Goal: Task Accomplishment & Management: Manage account settings

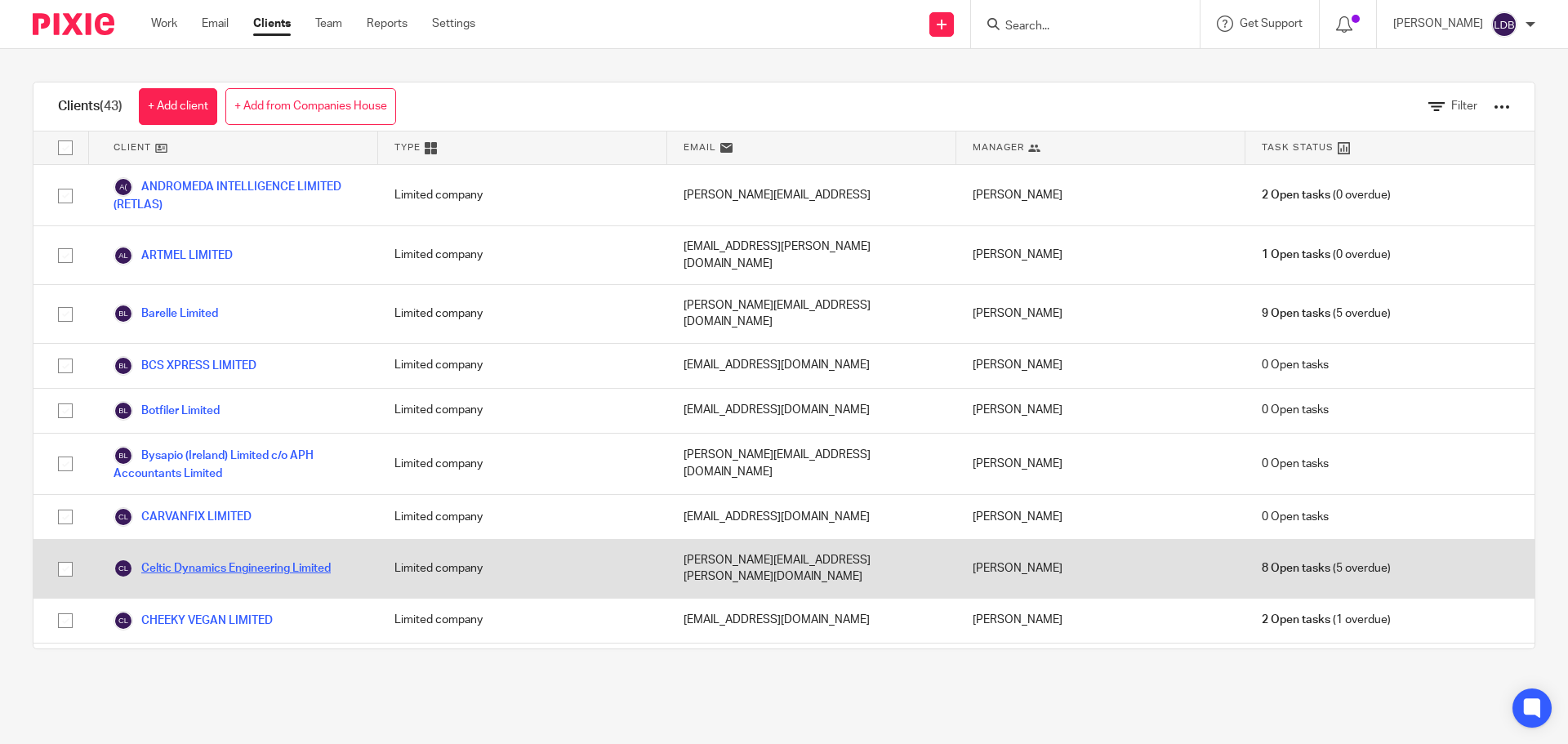
click at [244, 559] on link "Celtic Dynamics Engineering Limited" at bounding box center [222, 568] width 217 height 20
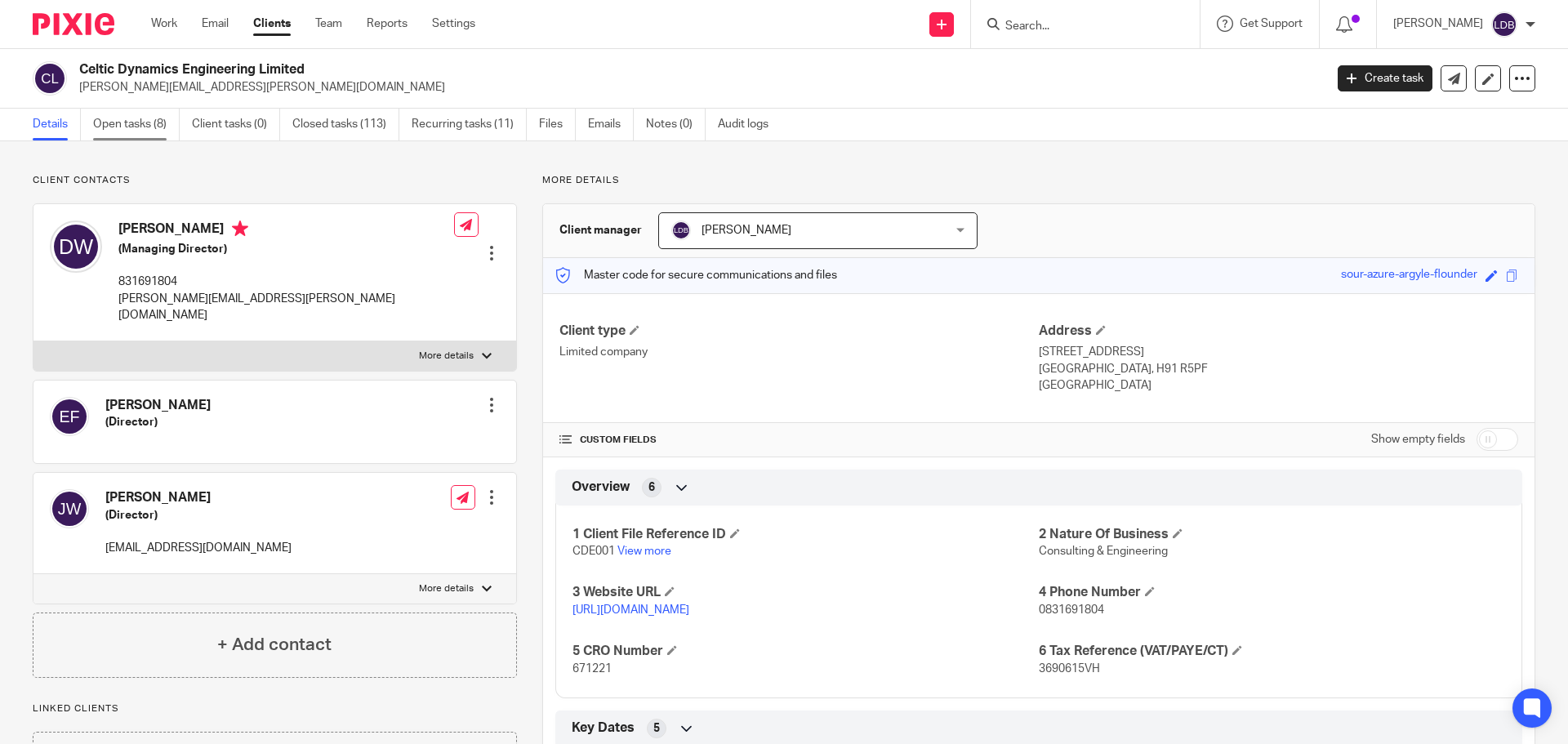
click at [129, 126] on link "Open tasks (8)" at bounding box center [136, 125] width 87 height 32
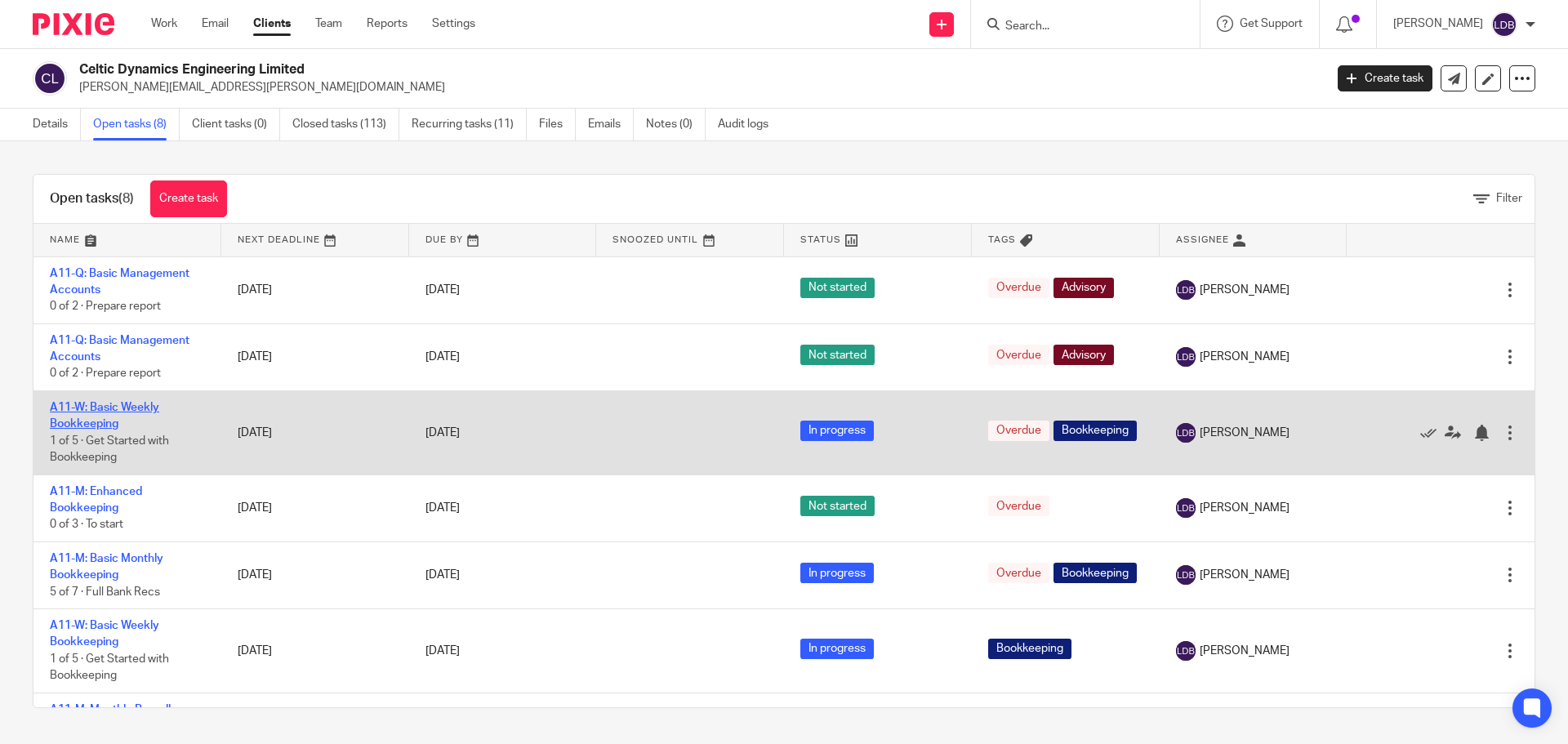
click at [128, 407] on link "A11-W: Basic Weekly Bookkeeping" at bounding box center [104, 415] width 110 height 28
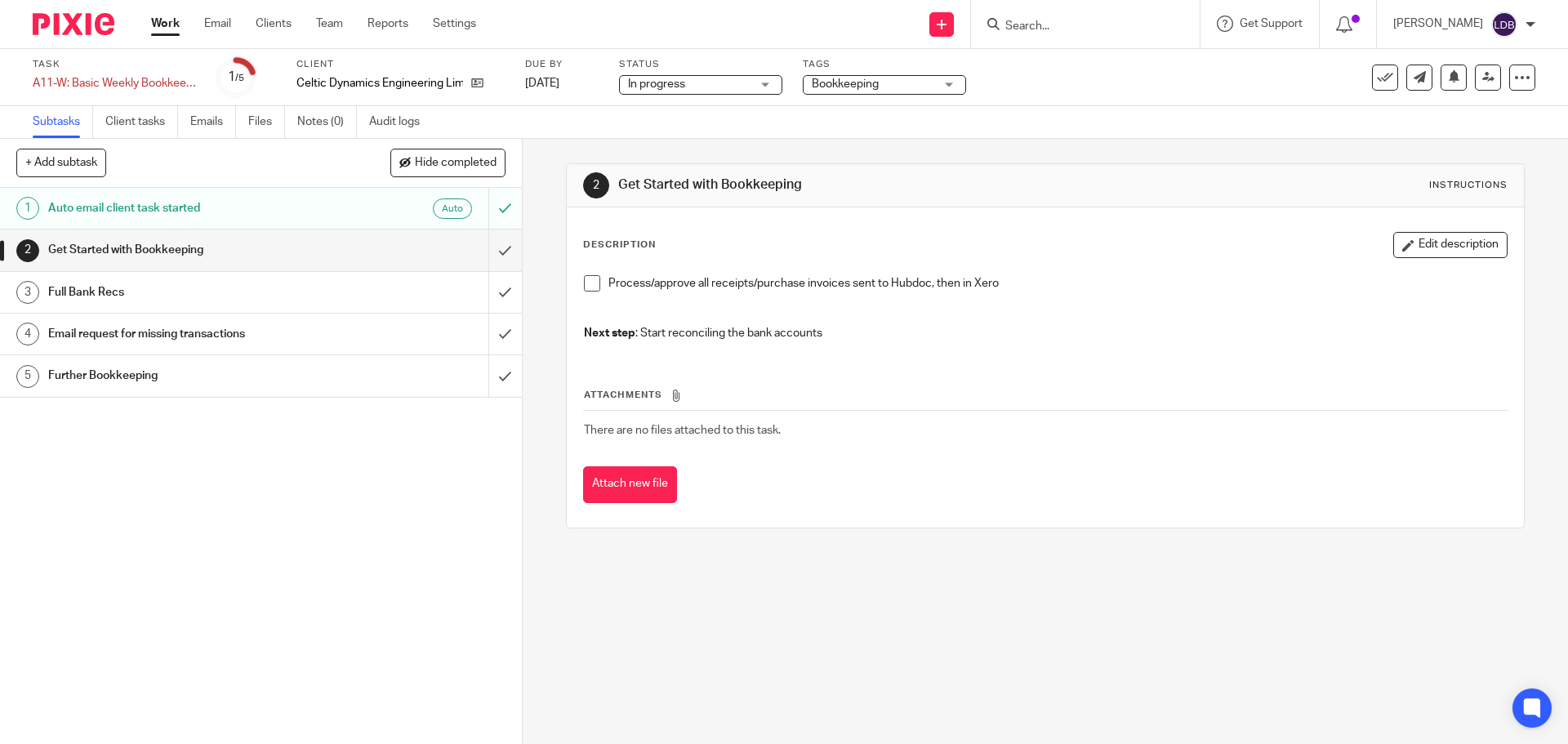
click at [591, 282] on span at bounding box center [592, 284] width 17 height 17
click at [265, 300] on h1 "Full Bank Recs" at bounding box center [189, 292] width 282 height 24
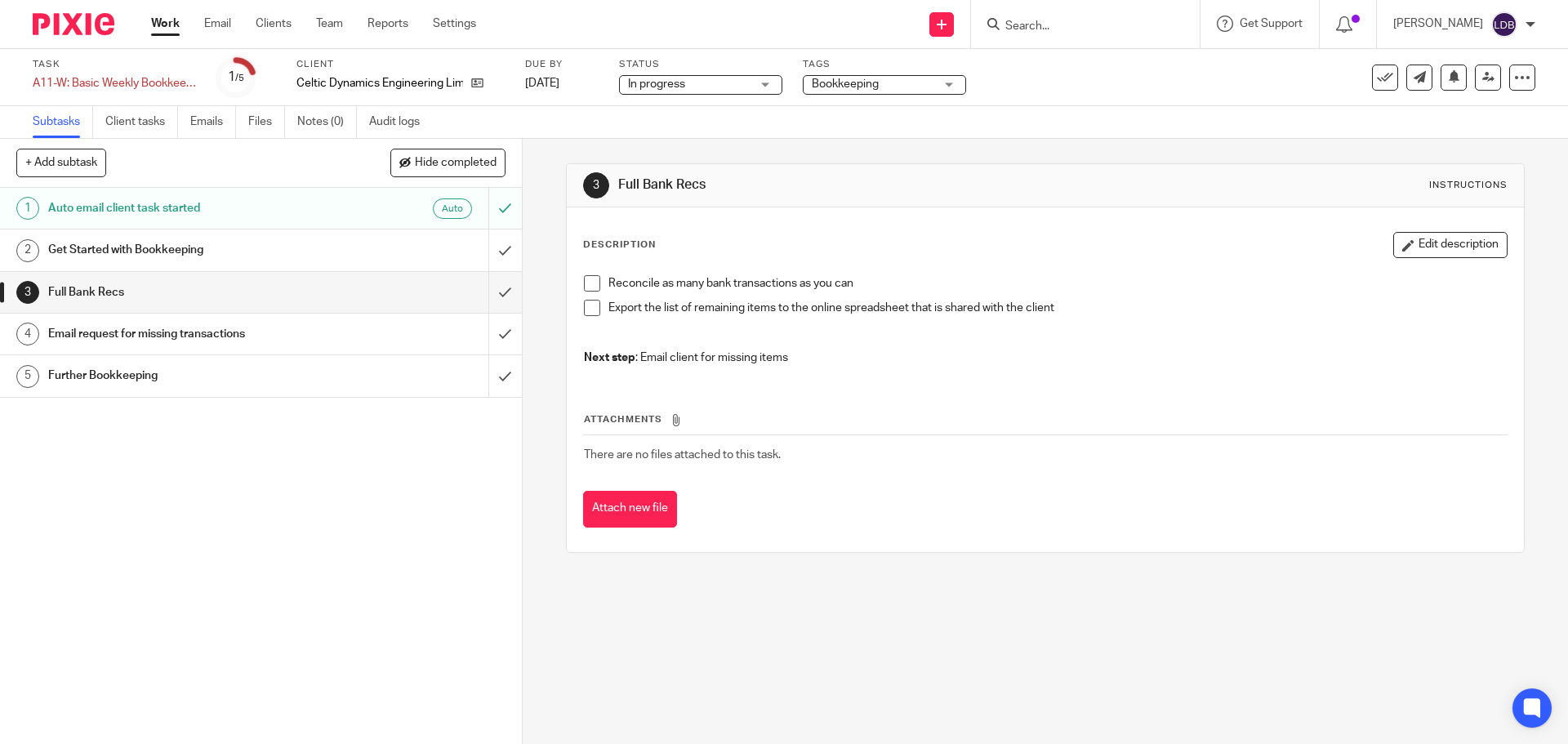
click at [584, 281] on span at bounding box center [592, 284] width 17 height 17
click at [585, 310] on span at bounding box center [592, 308] width 17 height 17
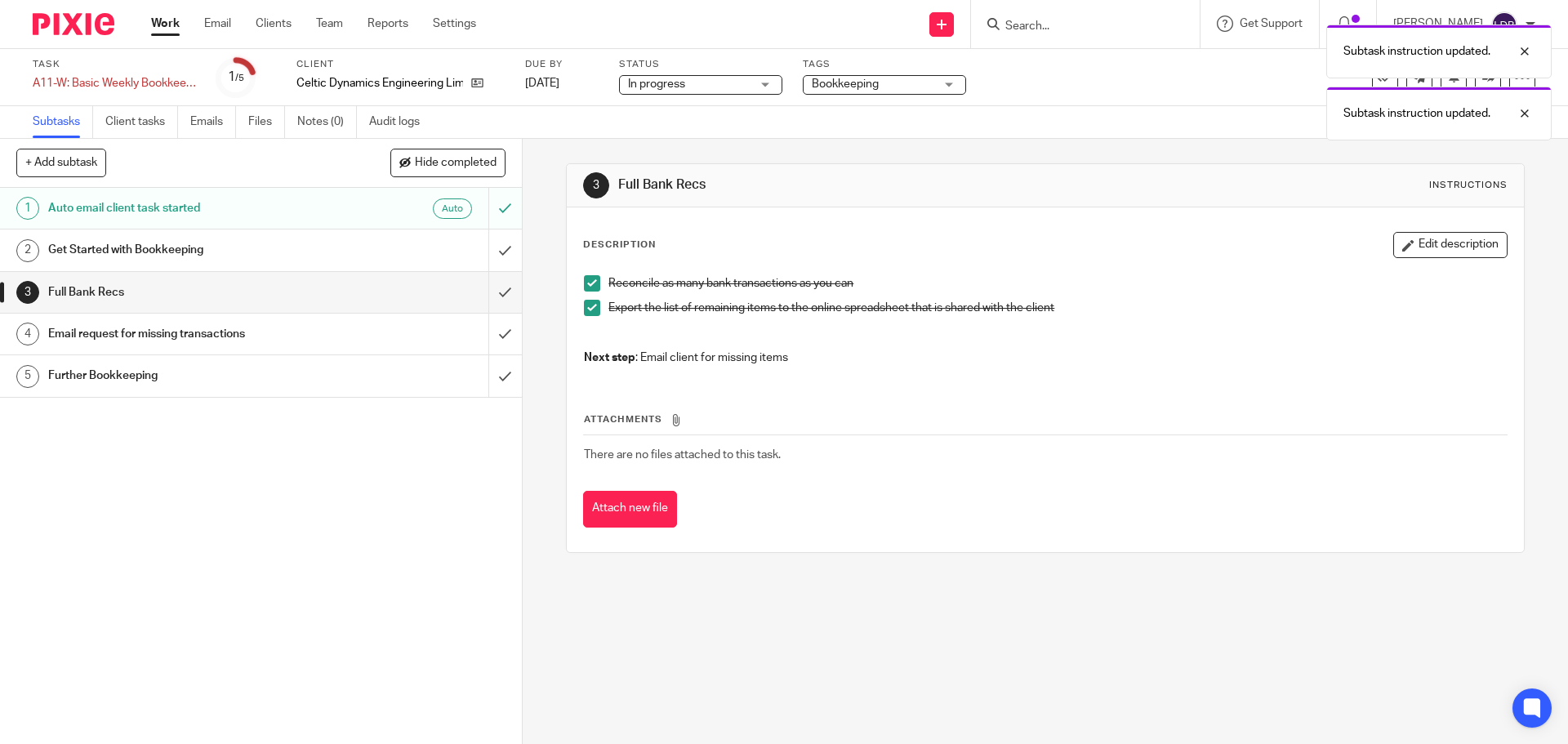
click at [249, 248] on h1 "Get Started with Bookkeeping" at bounding box center [189, 250] width 282 height 24
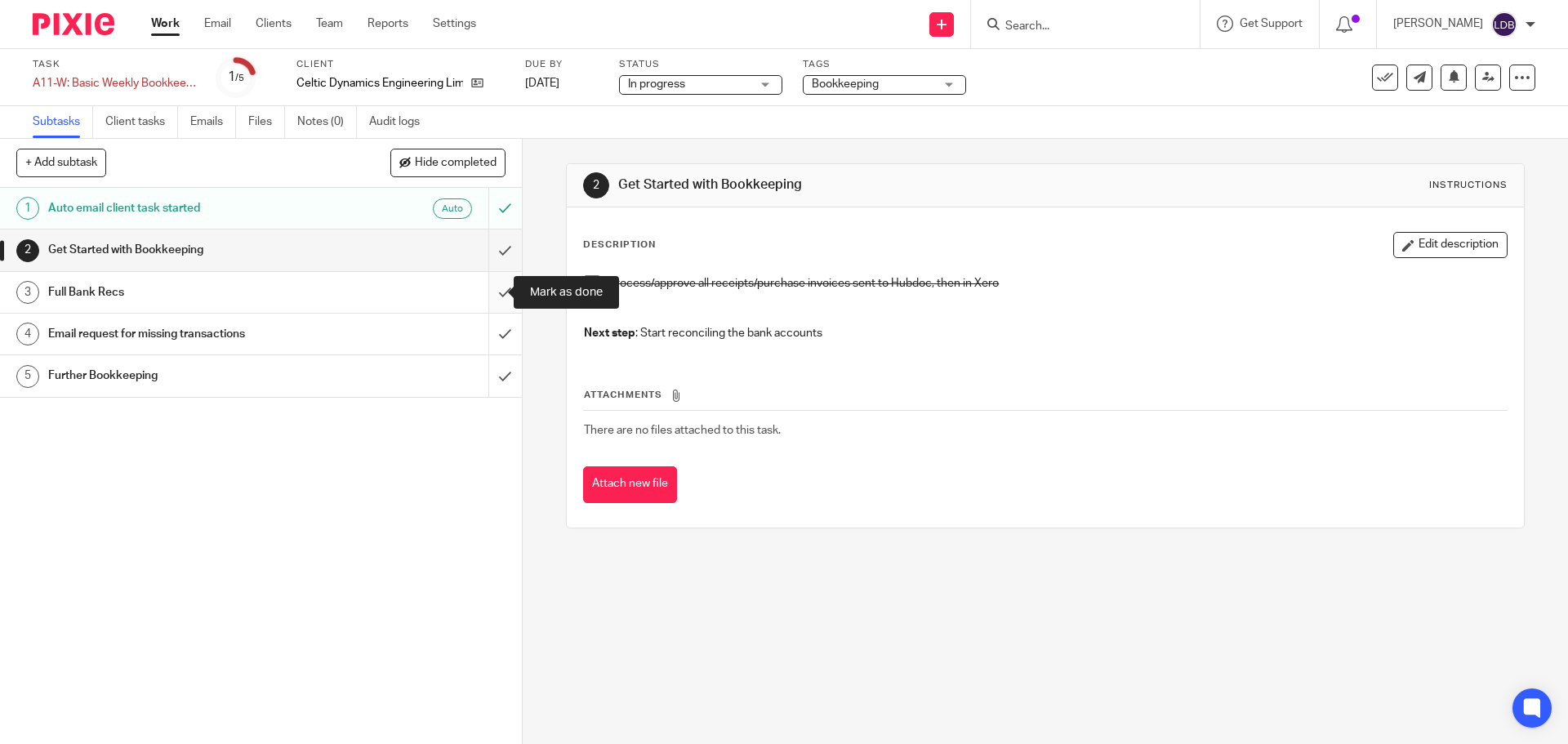
click at [487, 289] on input "submit" at bounding box center [261, 292] width 521 height 41
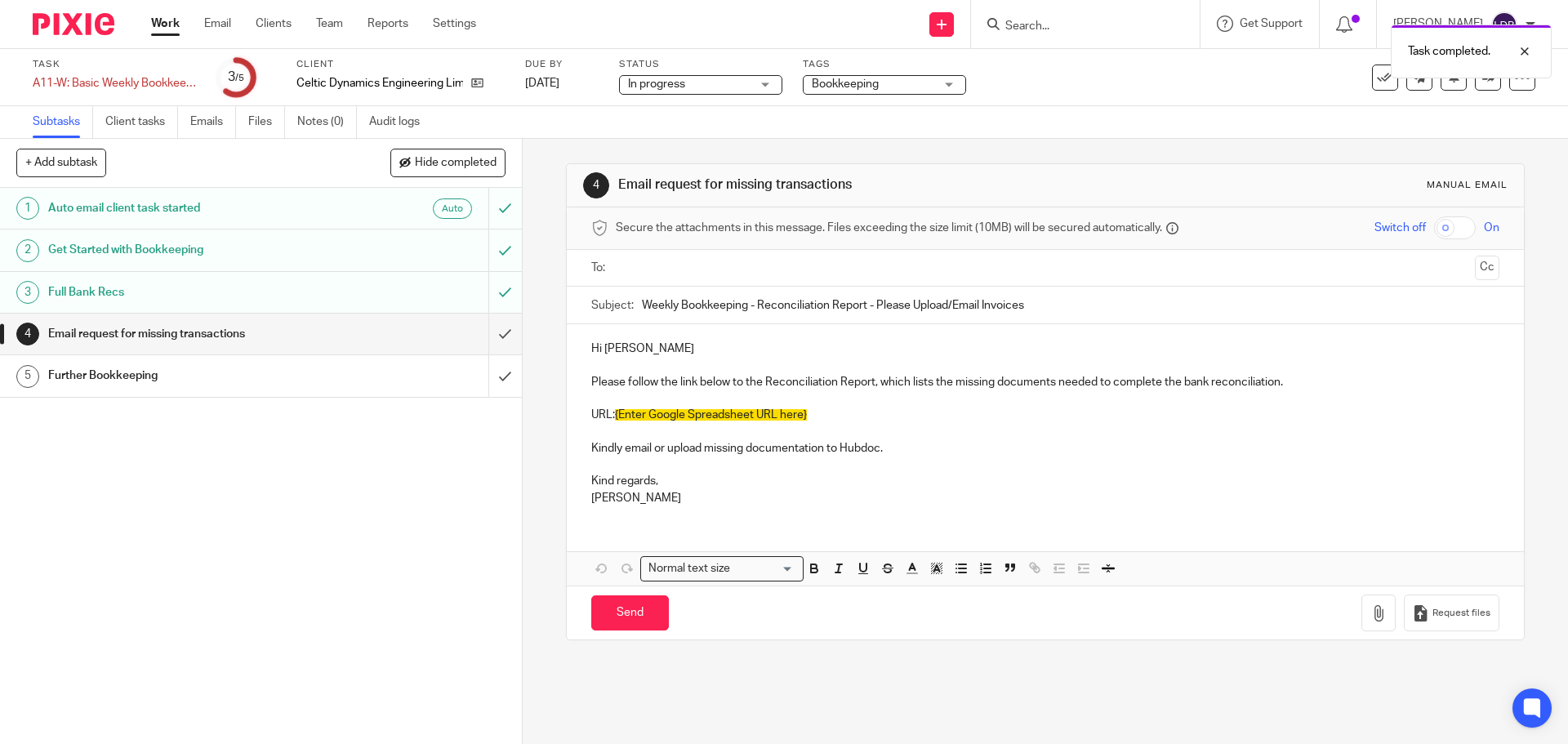
click at [372, 378] on div "Further Bookkeeping" at bounding box center [260, 375] width 424 height 24
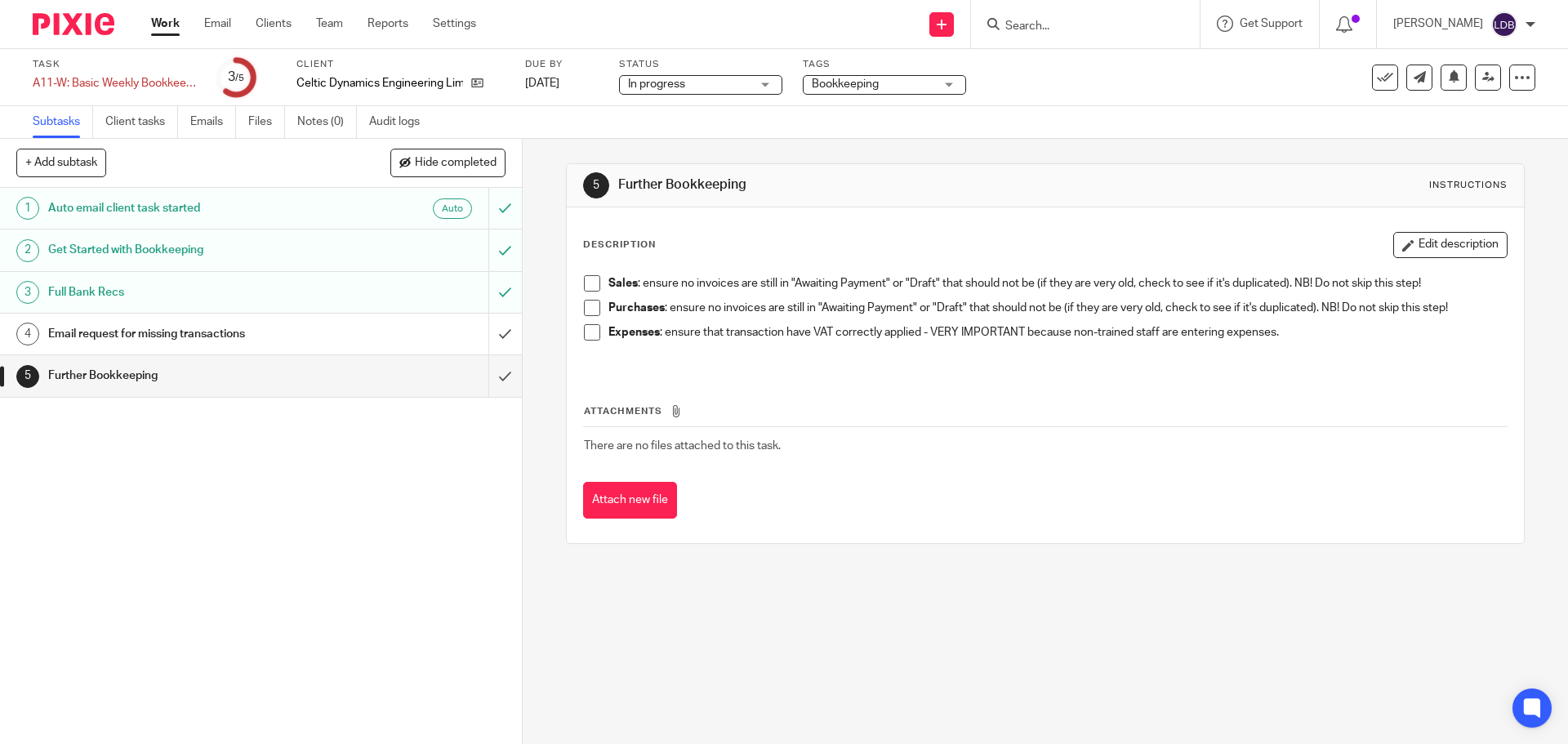
click at [641, 85] on span "In progress" at bounding box center [656, 84] width 57 height 11
click at [653, 137] on li "In progress" at bounding box center [701, 144] width 162 height 34
click at [1376, 73] on icon at bounding box center [1385, 78] width 17 height 17
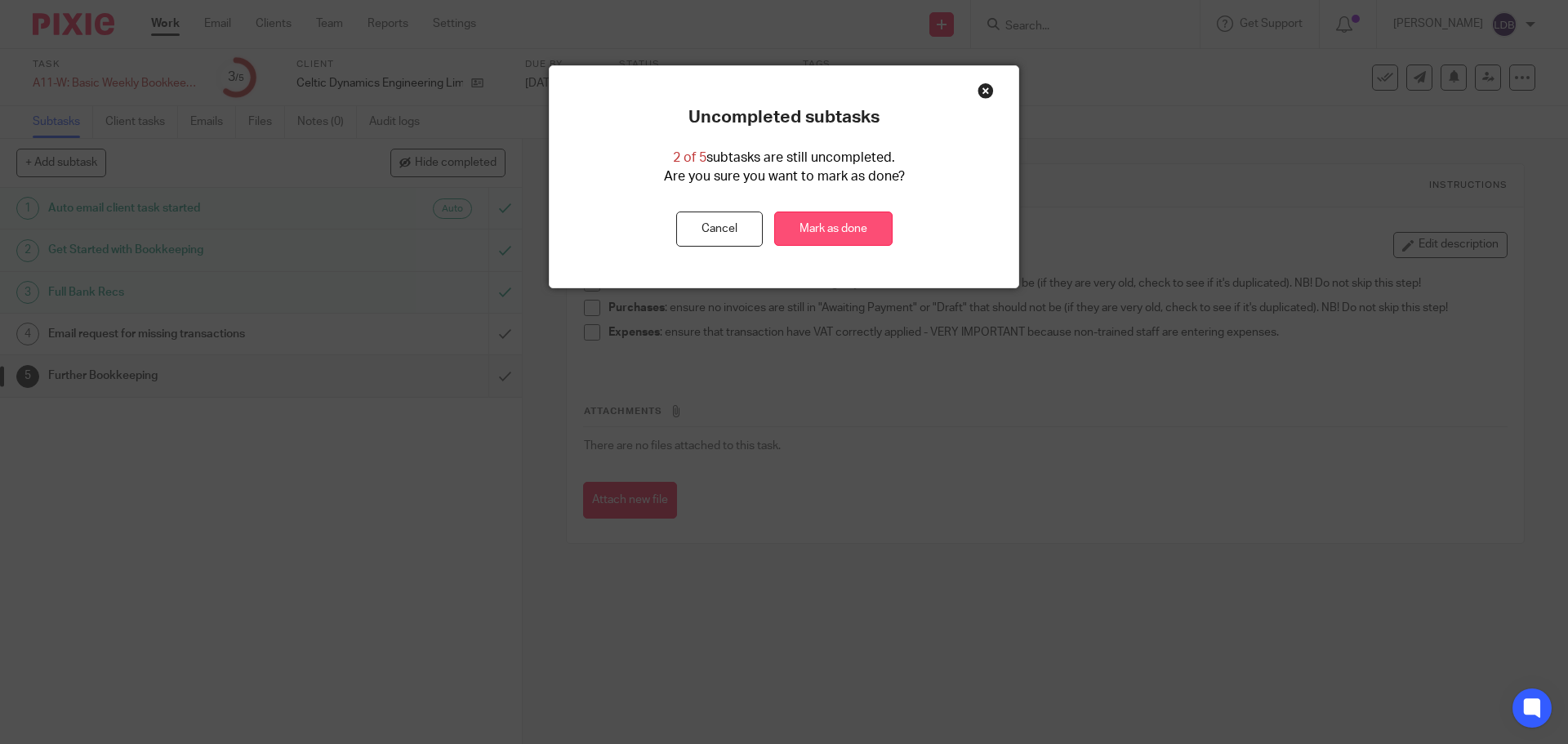
click at [842, 227] on link "Mark as done" at bounding box center [832, 229] width 118 height 35
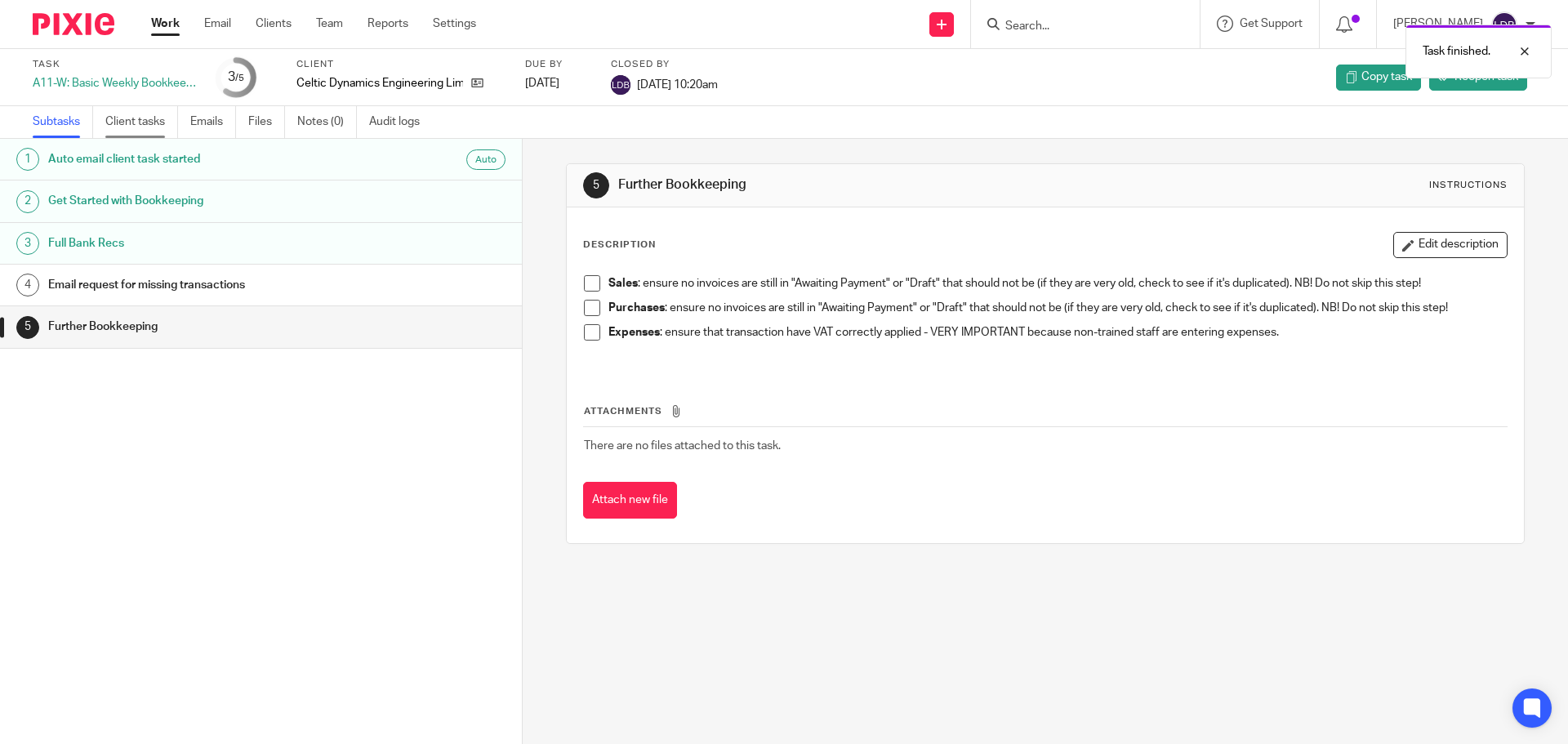
click at [143, 116] on link "Client tasks" at bounding box center [142, 122] width 73 height 32
click at [74, 125] on link "Subtasks" at bounding box center [62, 122] width 61 height 32
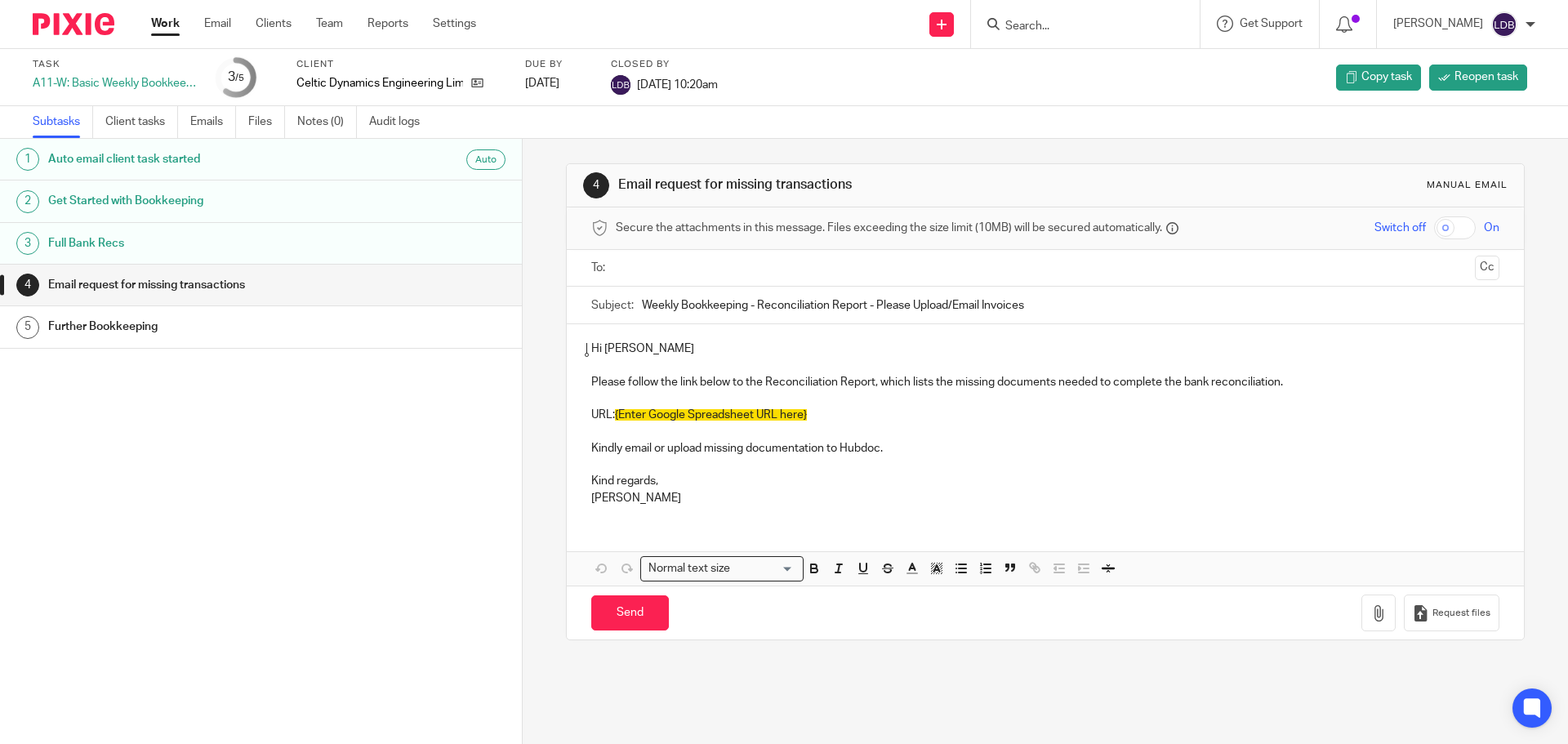
click at [70, 120] on link "Subtasks" at bounding box center [62, 122] width 61 height 32
click at [289, 23] on link "Clients" at bounding box center [273, 24] width 36 height 17
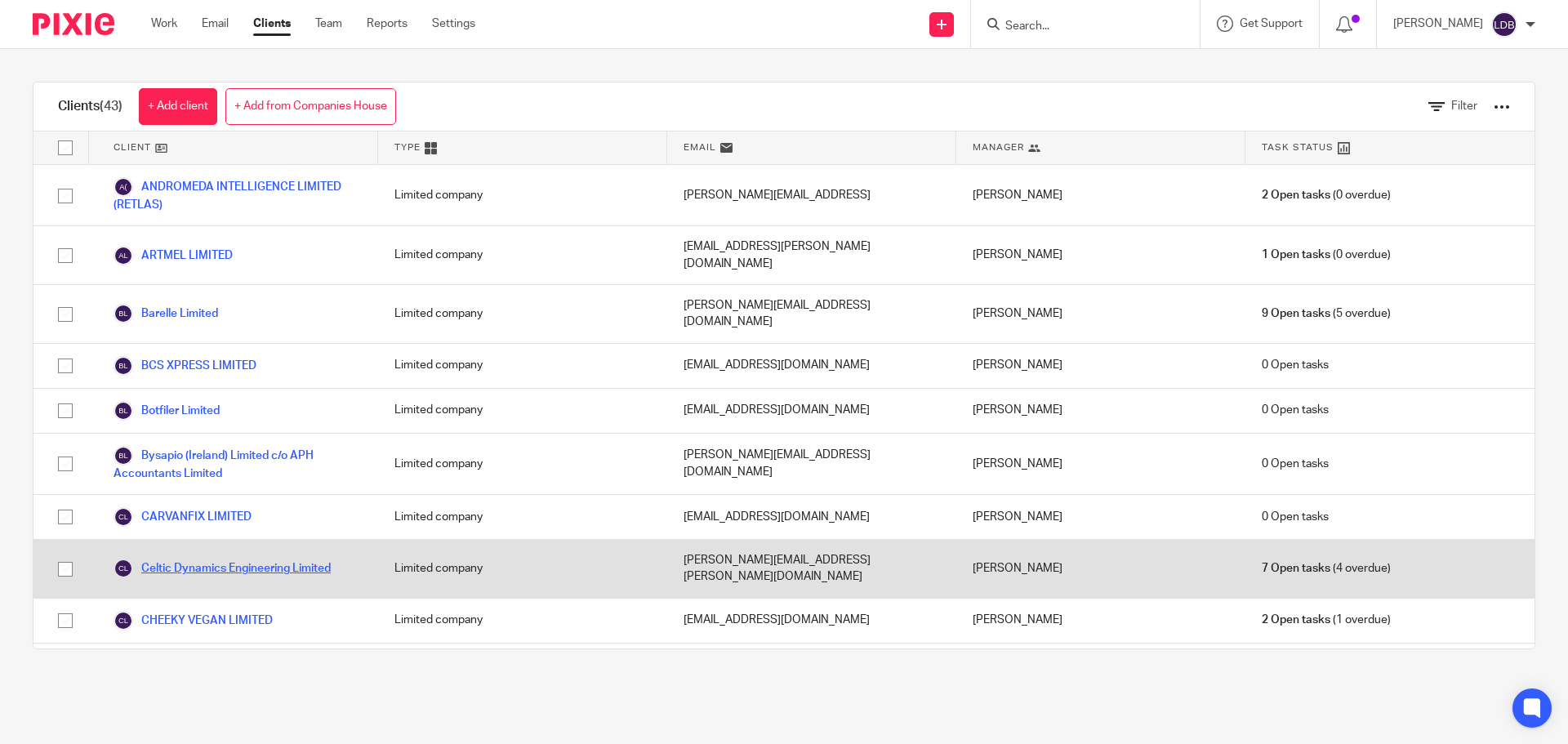
click at [226, 559] on link "Celtic Dynamics Engineering Limited" at bounding box center [222, 568] width 217 height 20
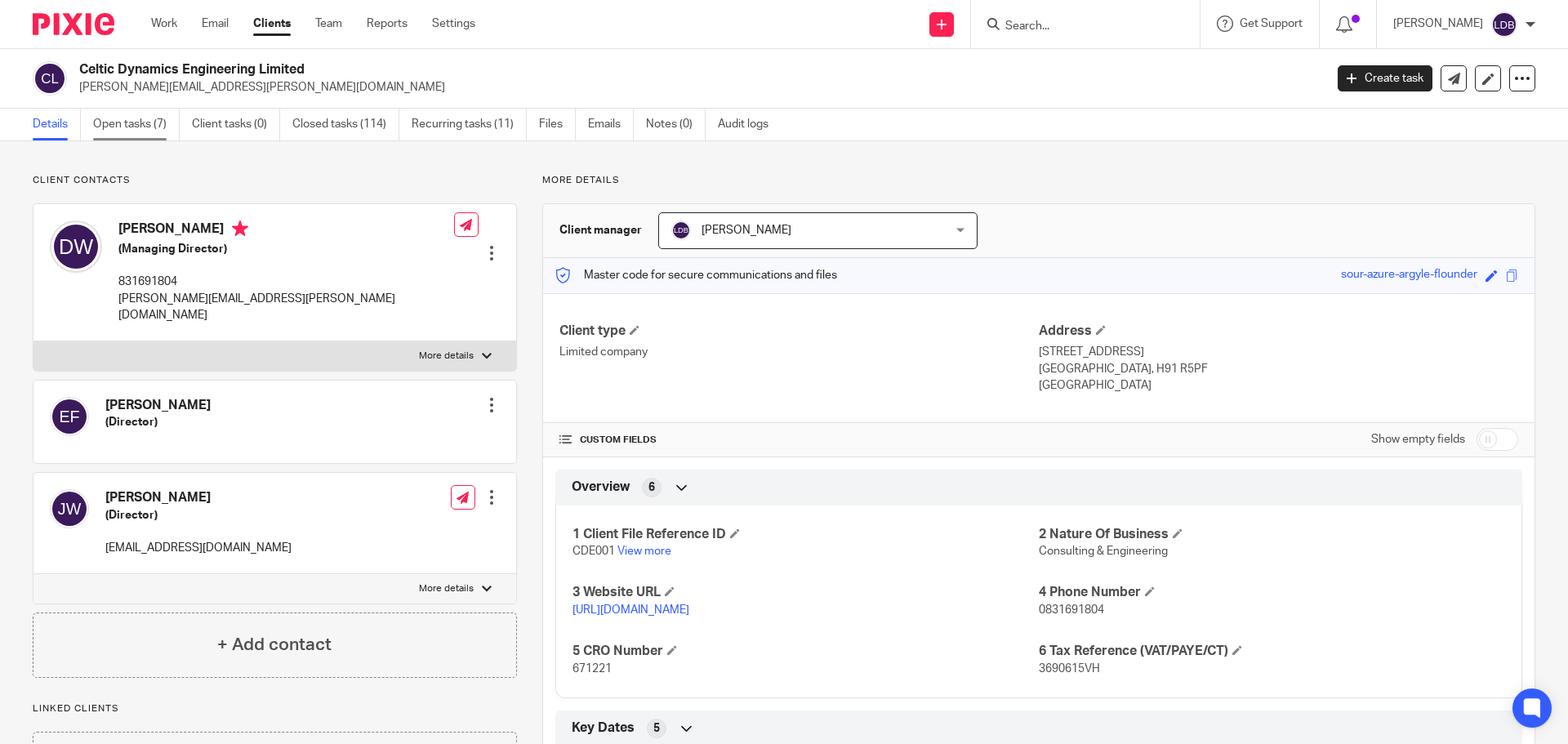
click at [154, 126] on link "Open tasks (7)" at bounding box center [136, 125] width 87 height 32
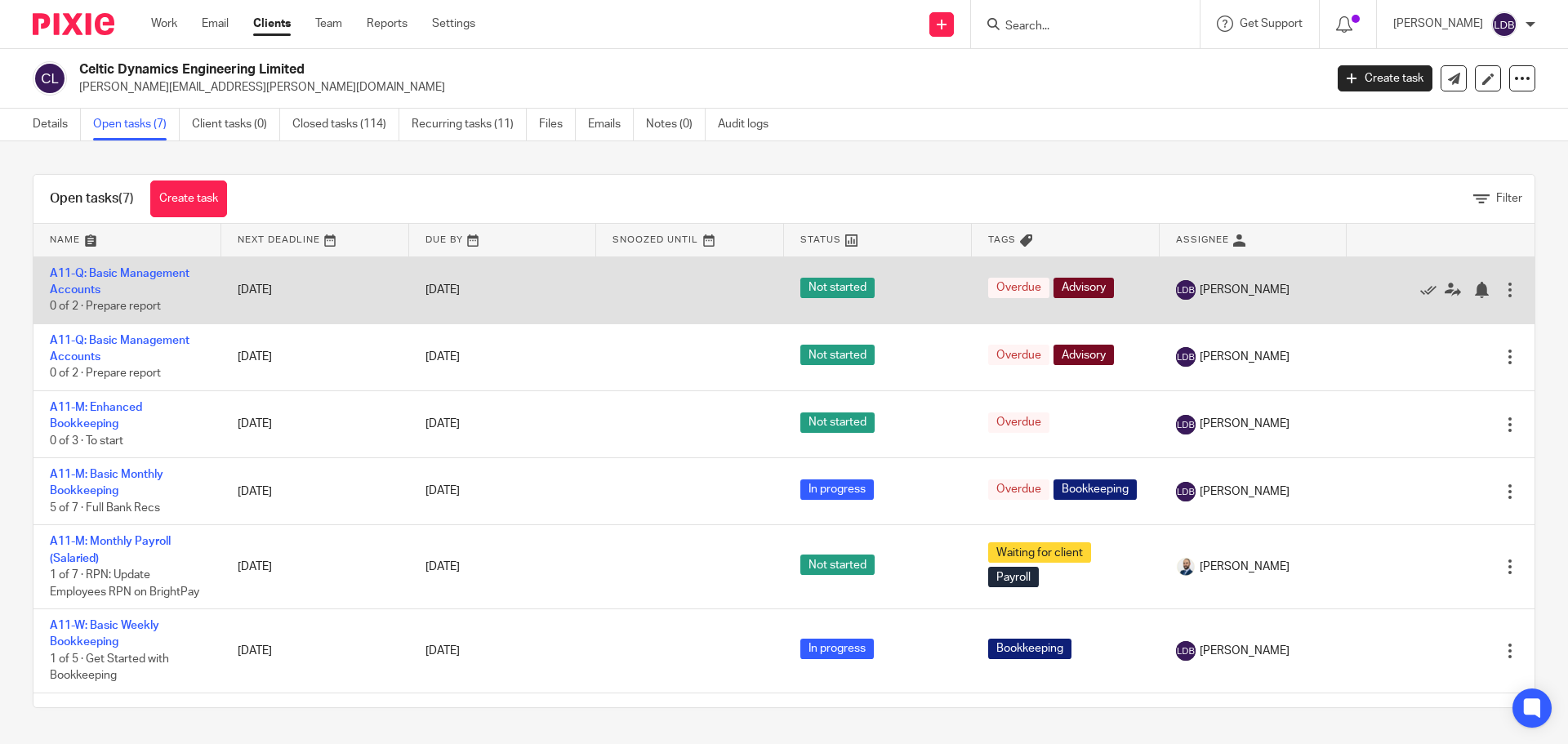
click at [1502, 290] on div at bounding box center [1510, 291] width 17 height 17
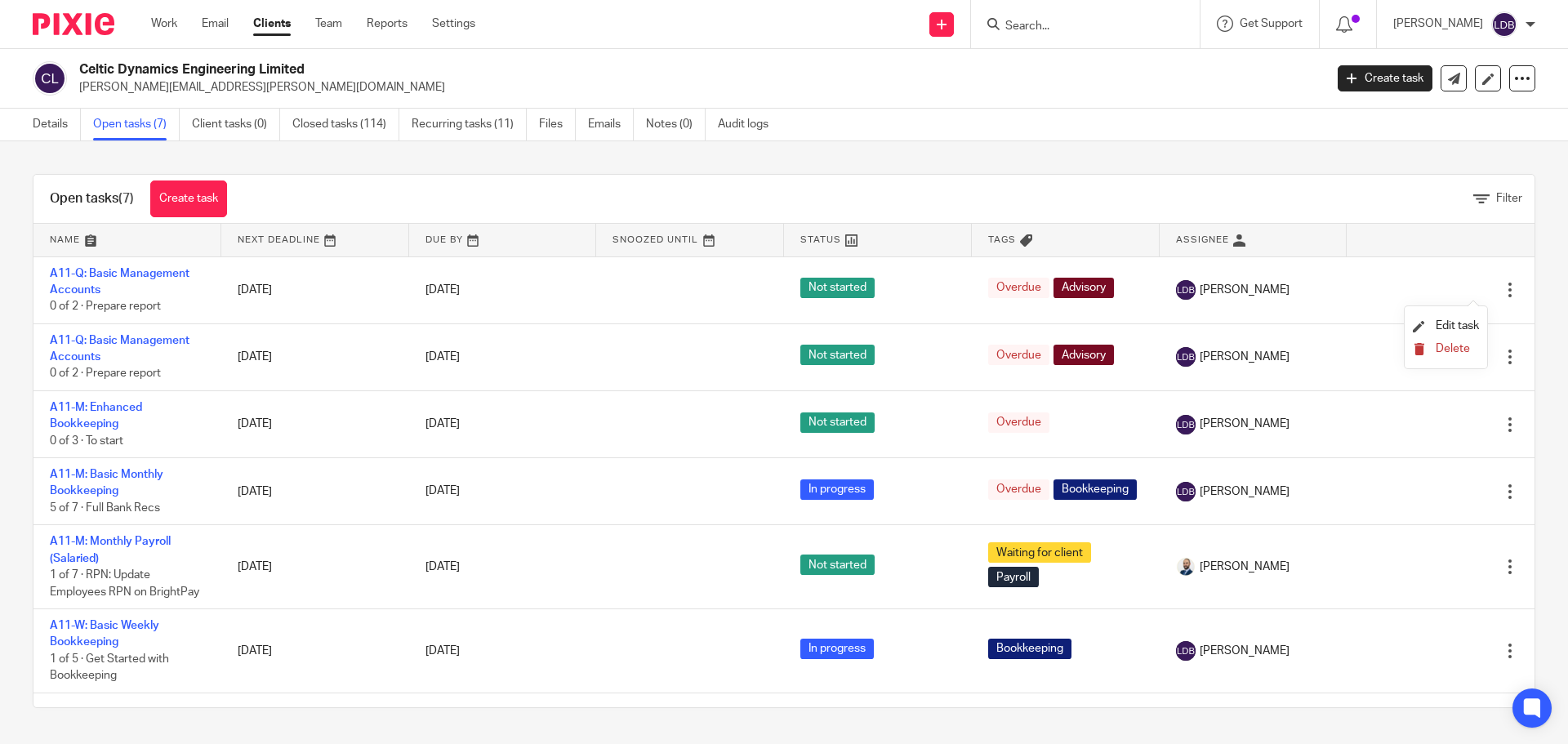
click at [1461, 348] on span "Delete" at bounding box center [1453, 348] width 34 height 11
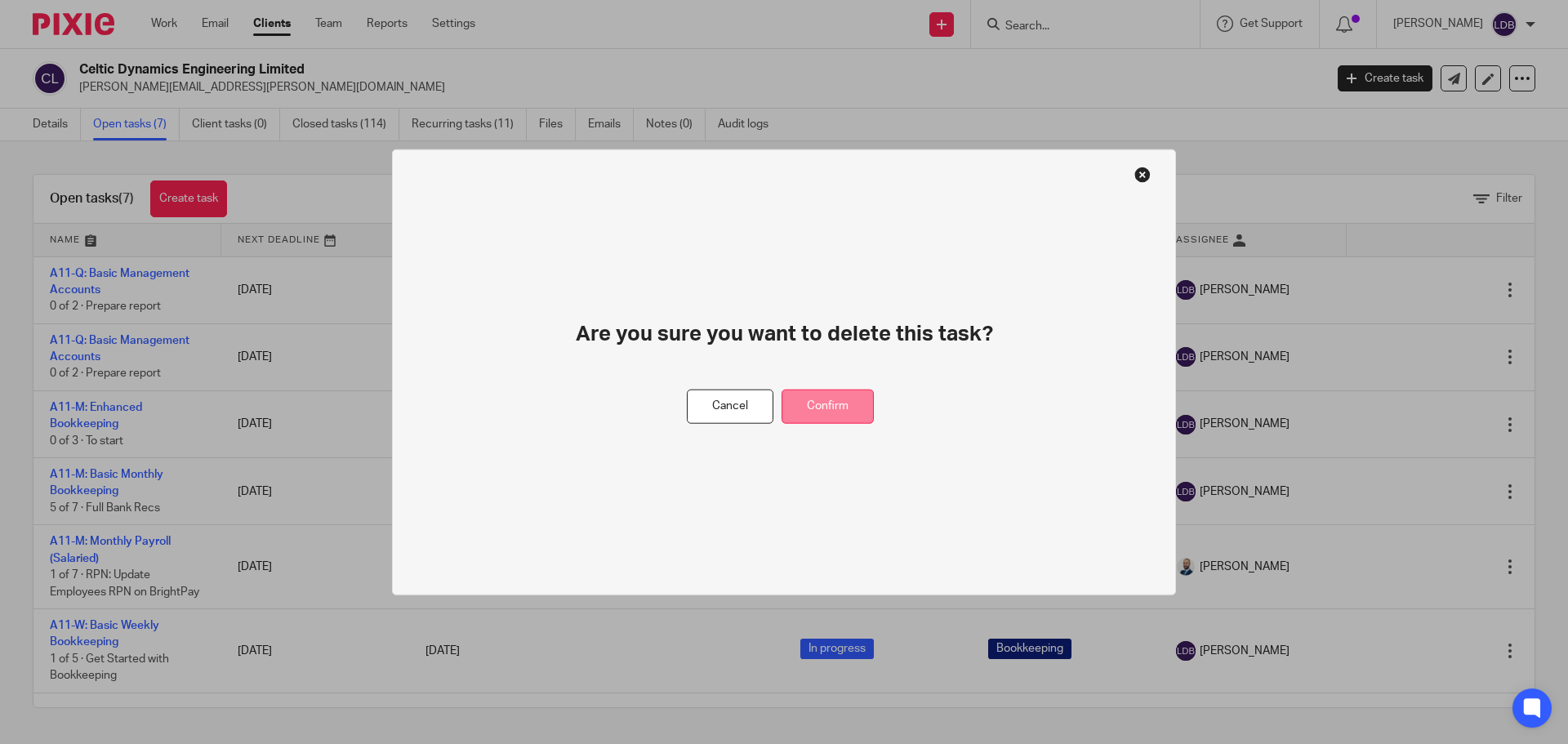
click at [836, 403] on button "Confirm" at bounding box center [827, 406] width 92 height 35
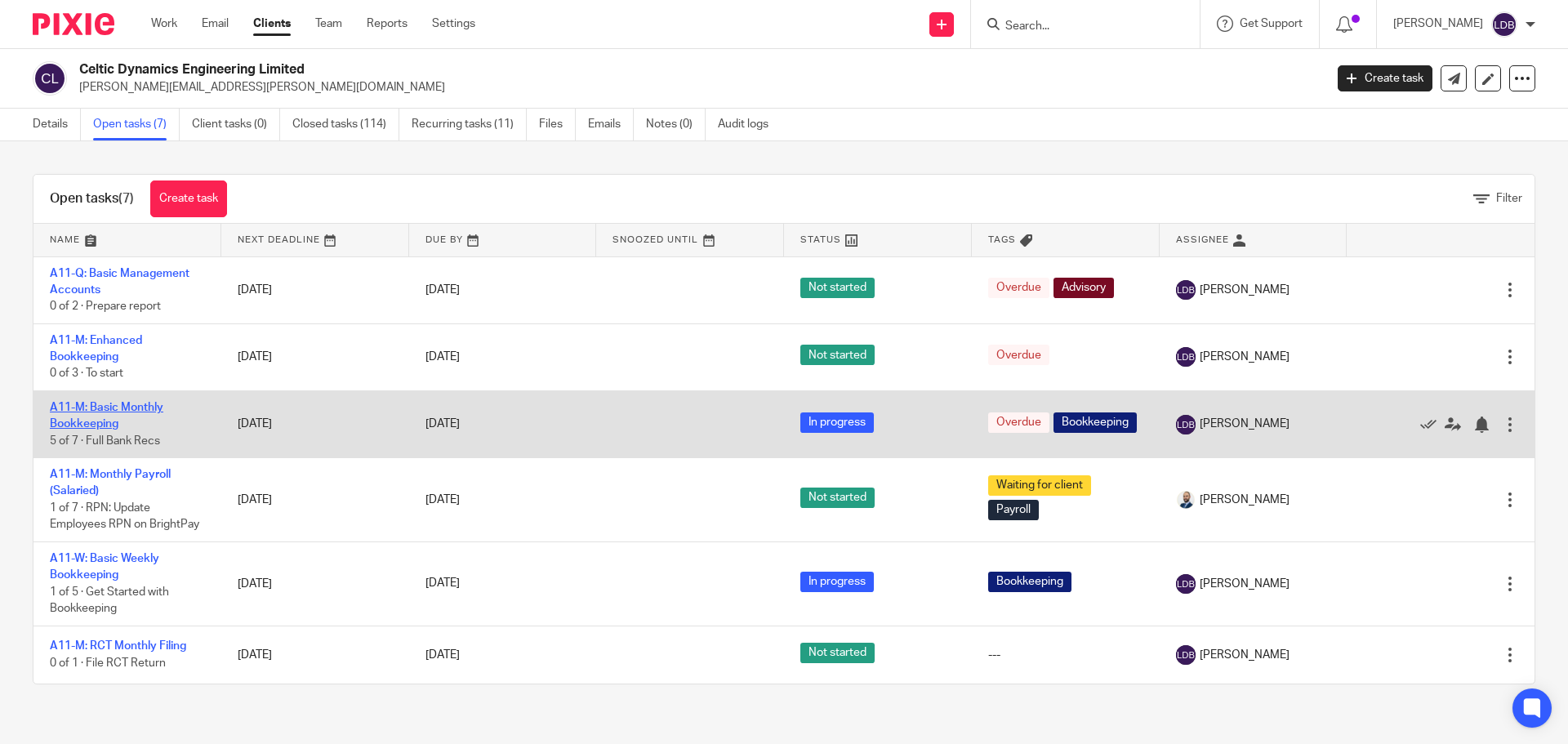
click at [133, 411] on link "A11-M: Basic Monthly Bookkeeping" at bounding box center [106, 415] width 114 height 28
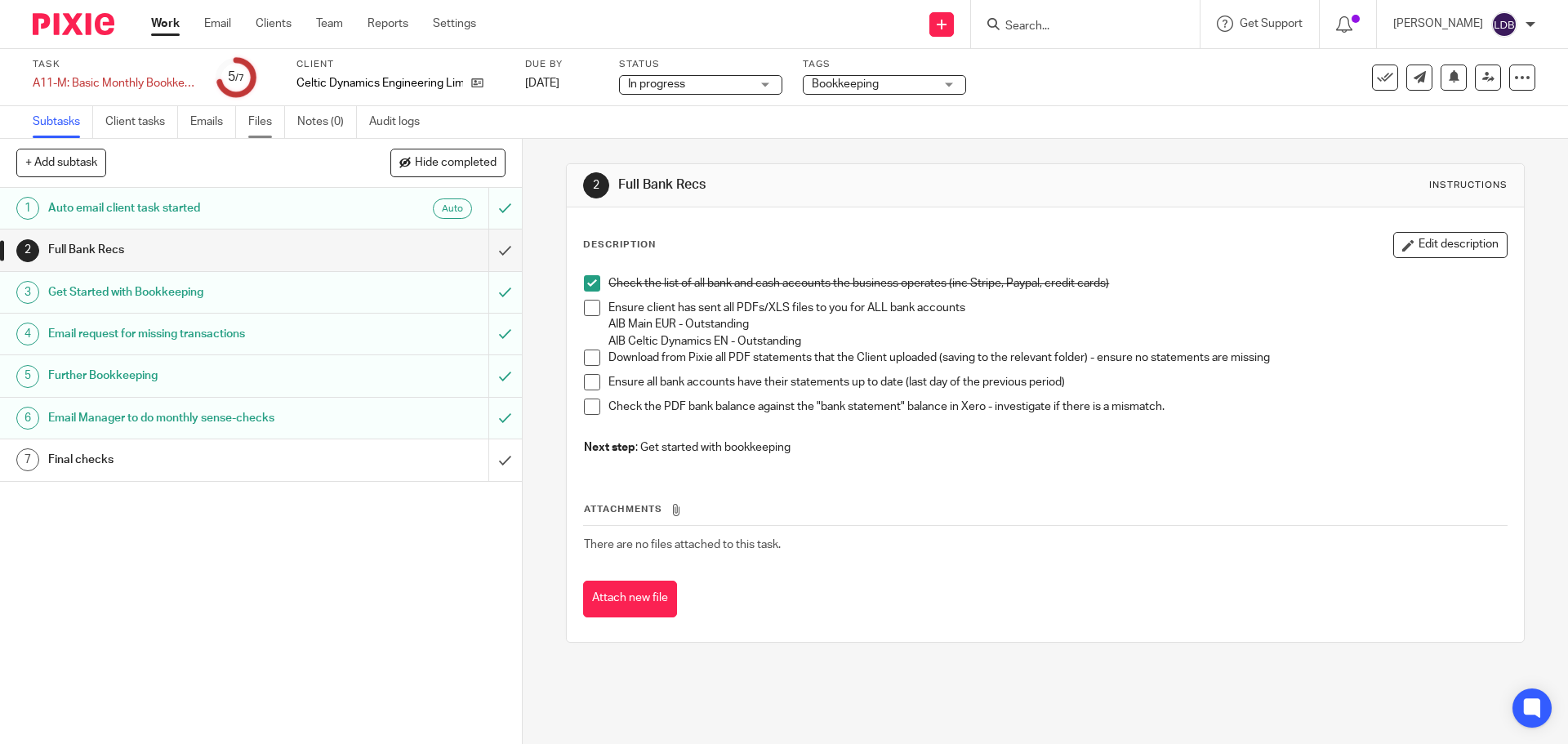
click at [270, 125] on link "Files" at bounding box center [266, 122] width 36 height 32
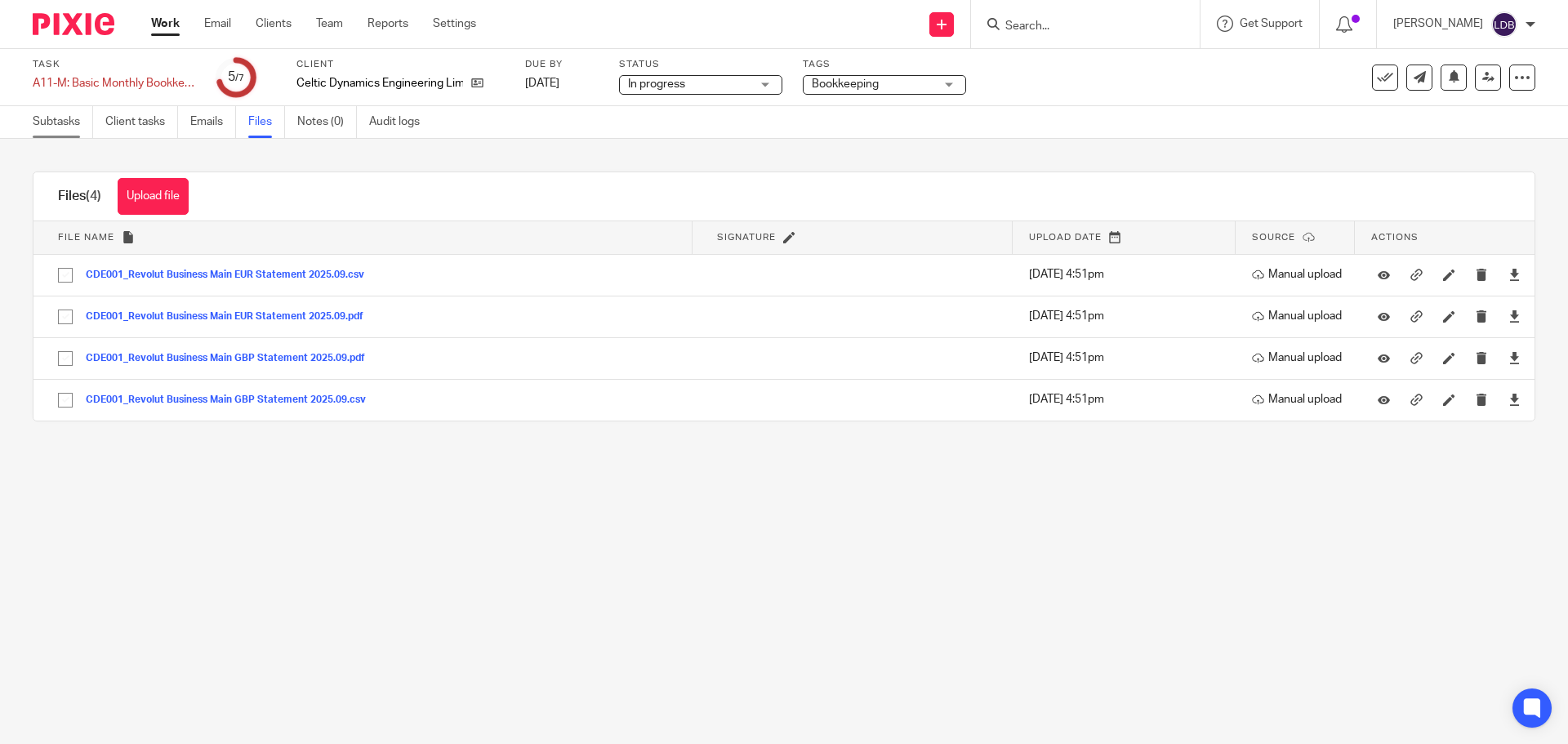
click at [74, 126] on link "Subtasks" at bounding box center [62, 122] width 61 height 32
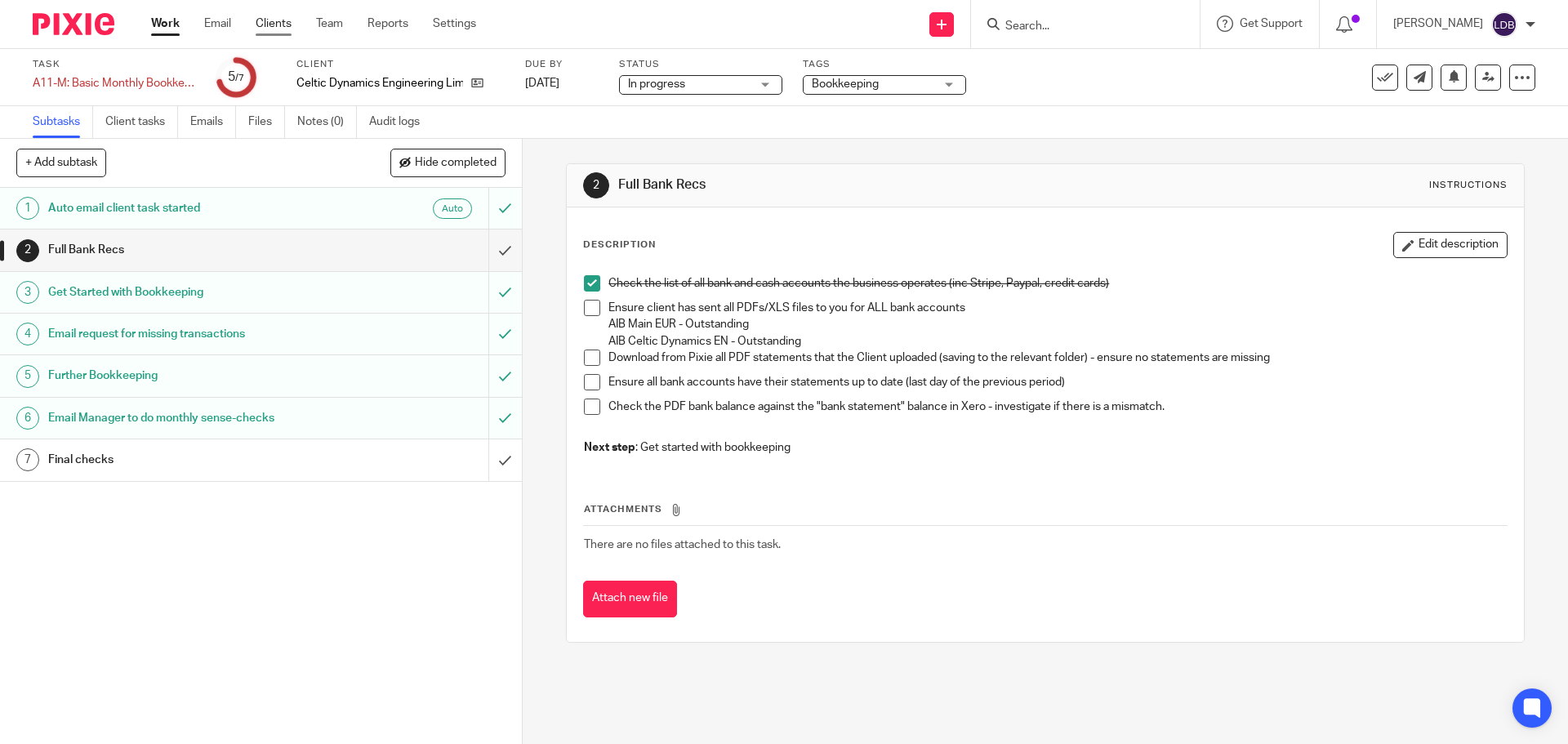
click at [283, 22] on link "Clients" at bounding box center [273, 24] width 36 height 17
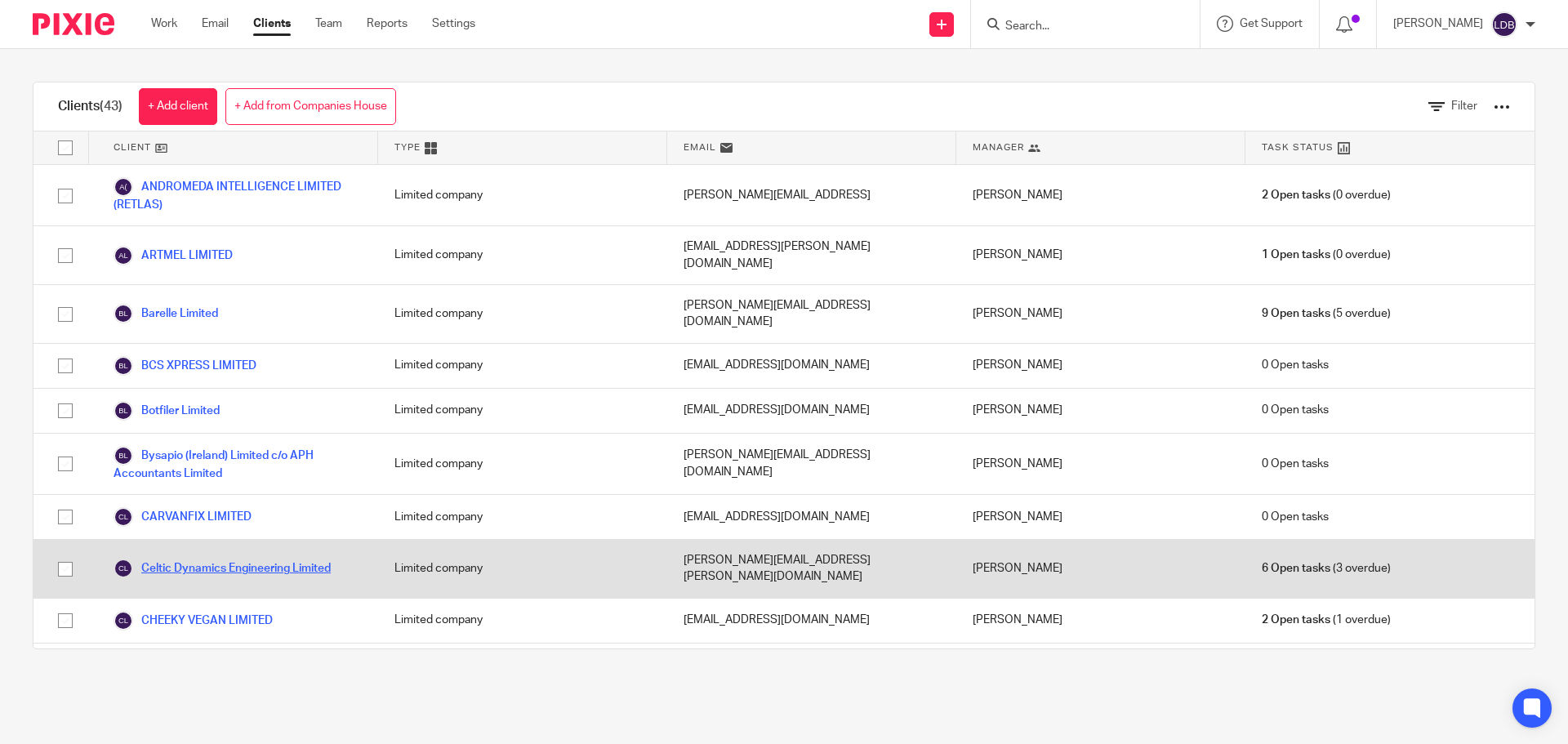
click at [220, 559] on link "Celtic Dynamics Engineering Limited" at bounding box center [222, 568] width 217 height 20
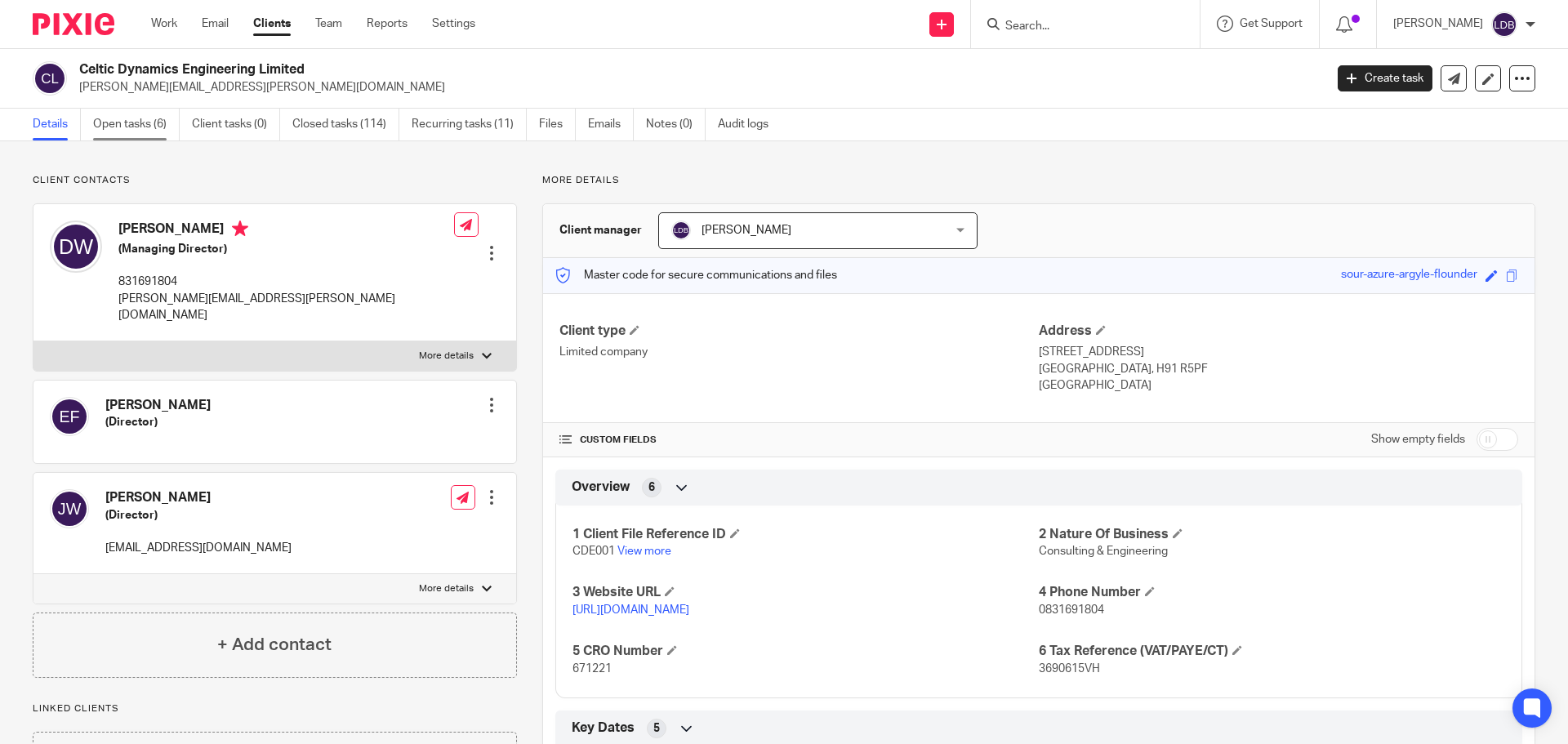
click at [111, 124] on link "Open tasks (6)" at bounding box center [136, 125] width 87 height 32
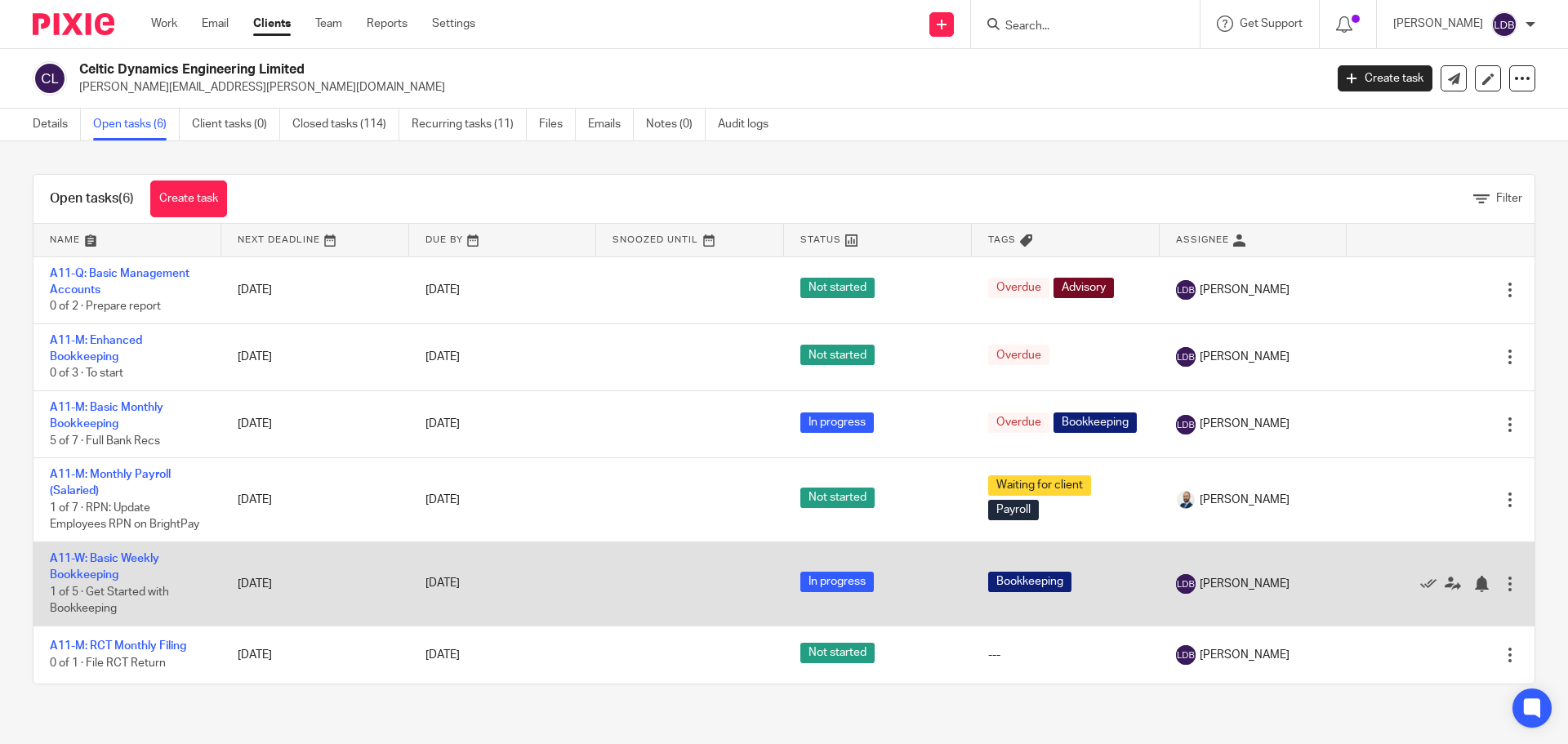
click at [210, 591] on td "A11-W: Basic Weekly Bookkeeping 1 of 5 · Get Started with Bookkeeping" at bounding box center [128, 583] width 188 height 84
click at [142, 557] on link "A11-W: Basic Weekly Bookkeeping" at bounding box center [104, 567] width 110 height 28
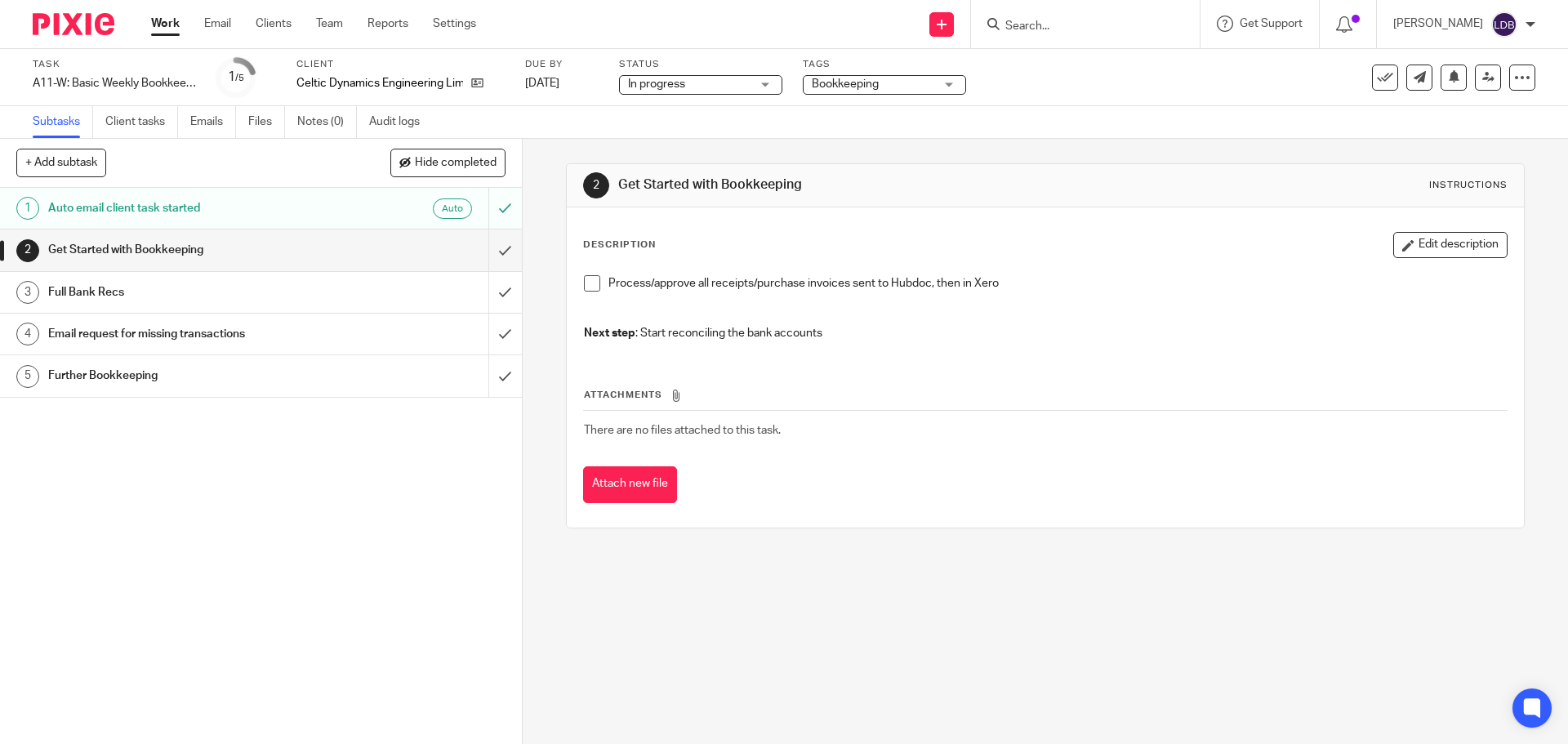
click at [587, 285] on span at bounding box center [592, 284] width 17 height 17
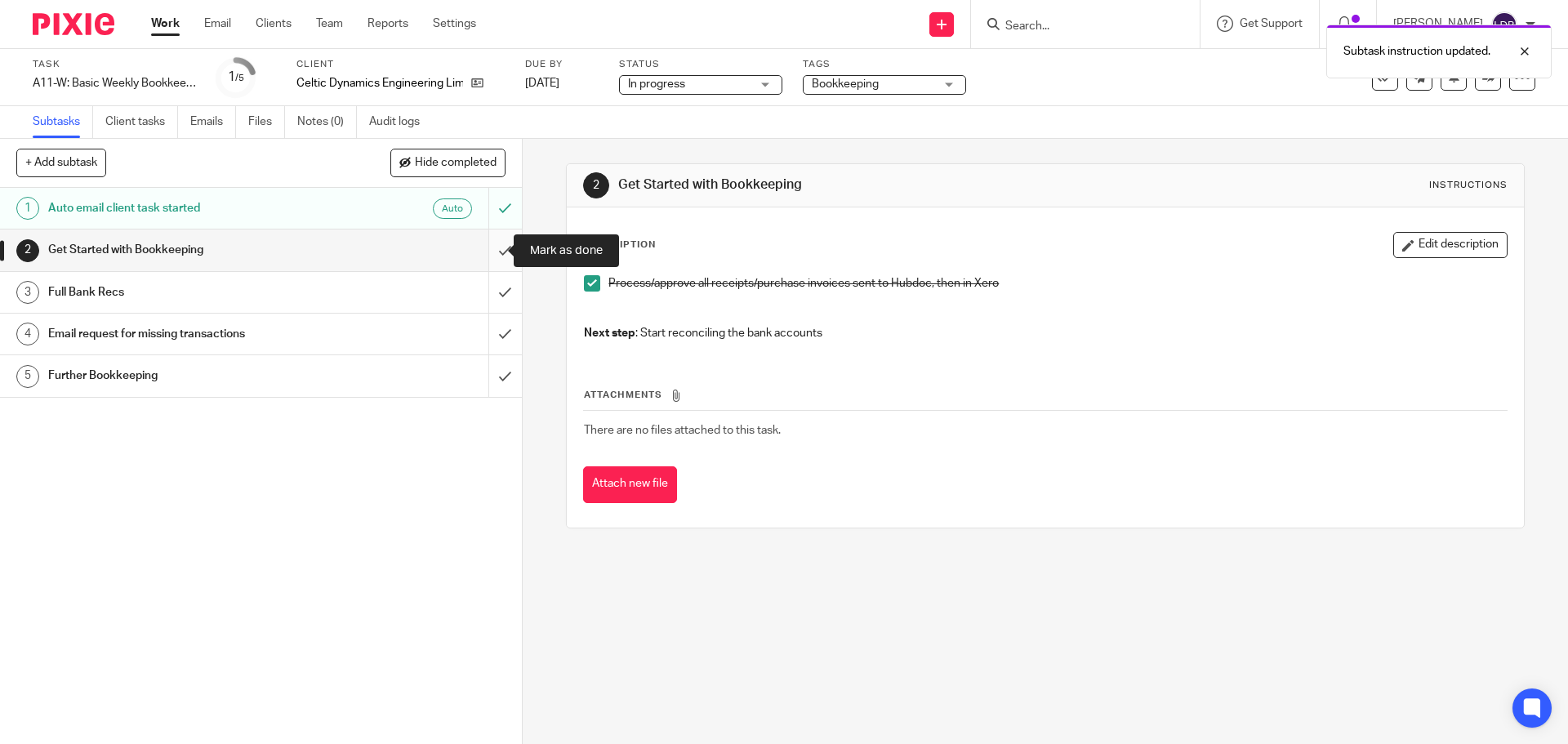
click at [483, 252] on input "submit" at bounding box center [261, 250] width 521 height 41
